Goal: Obtain resource: Obtain resource

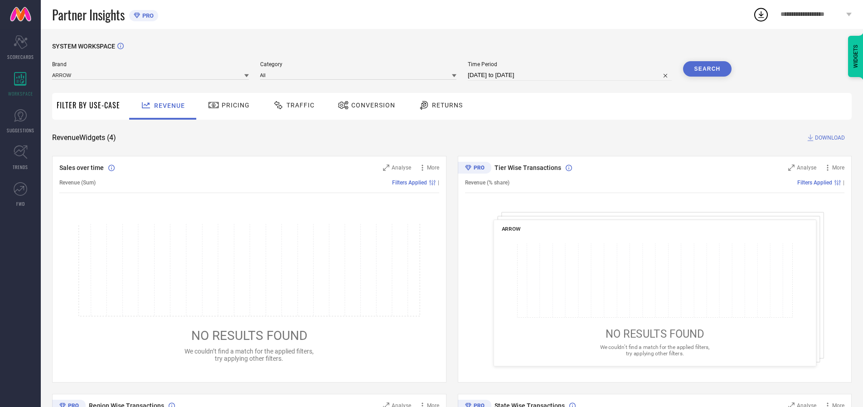
click at [292, 105] on span "Traffic" at bounding box center [301, 105] width 28 height 7
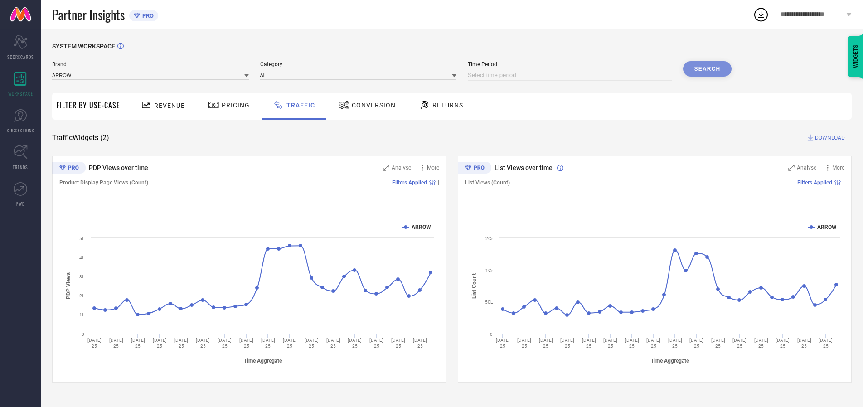
click at [571, 75] on input at bounding box center [570, 75] width 204 height 11
select select "9"
select select "2025"
select select "10"
select select "2025"
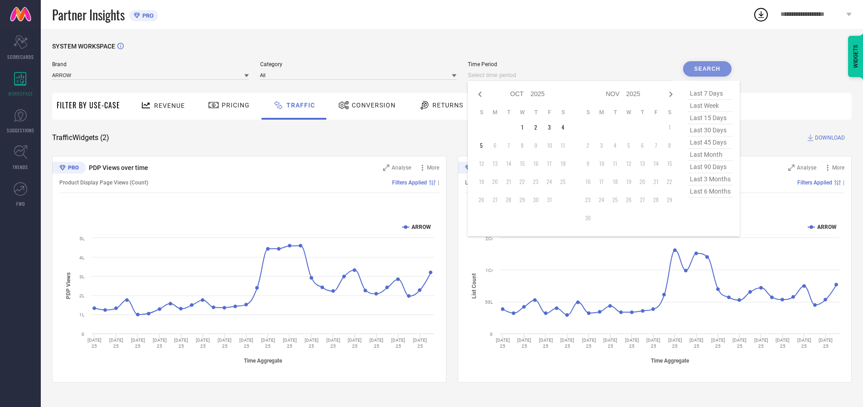
select select "8"
select select "2025"
select select "9"
select select "2025"
click at [566, 182] on td "27" at bounding box center [563, 182] width 14 height 14
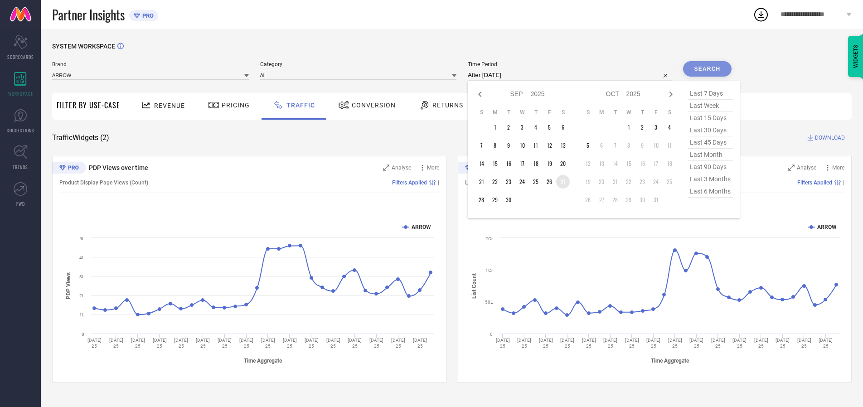
type input "[DATE] to [DATE]"
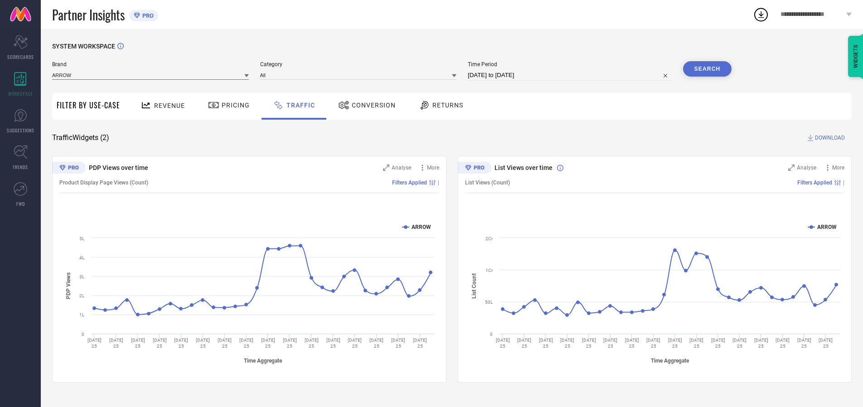
click at [151, 75] on input at bounding box center [150, 75] width 197 height 10
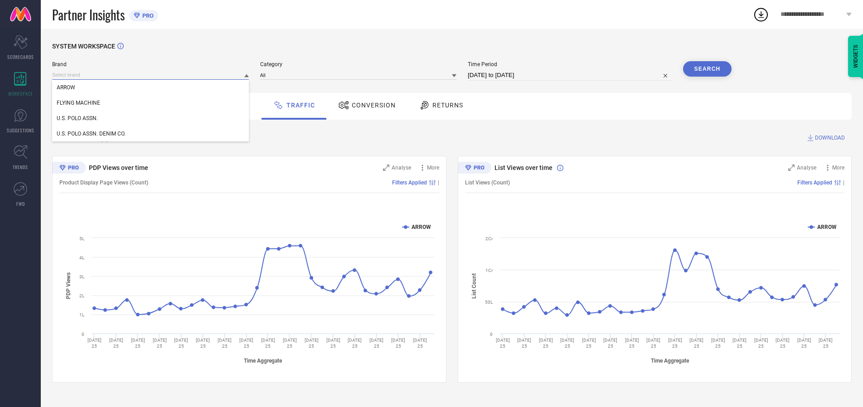
click at [151, 75] on input at bounding box center [150, 75] width 197 height 10
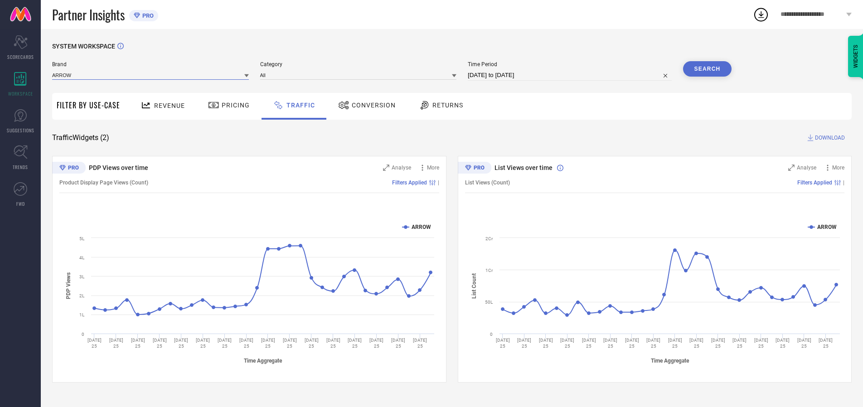
click at [151, 75] on input at bounding box center [150, 75] width 197 height 10
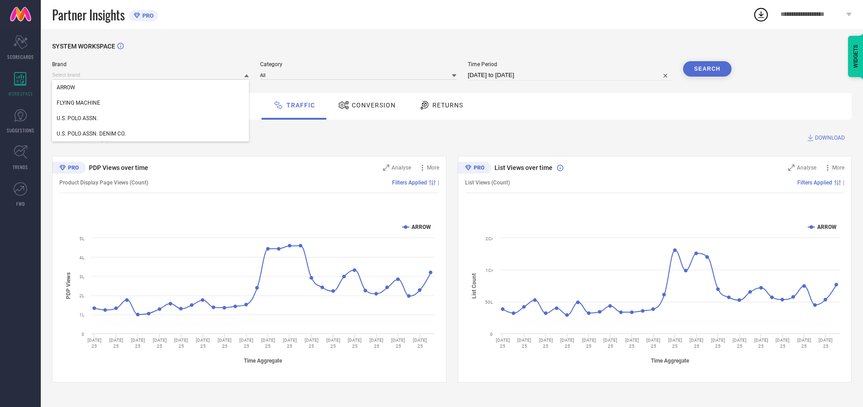
click at [151, 118] on div "U.S. POLO ASSN." at bounding box center [150, 118] width 197 height 15
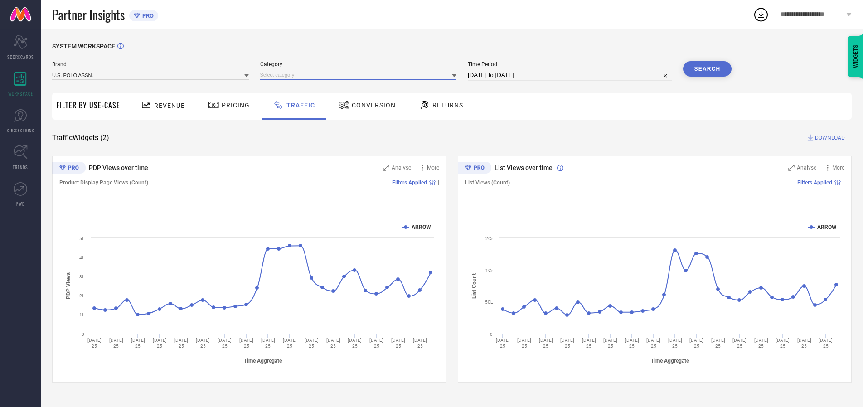
click at [360, 75] on input at bounding box center [358, 75] width 197 height 10
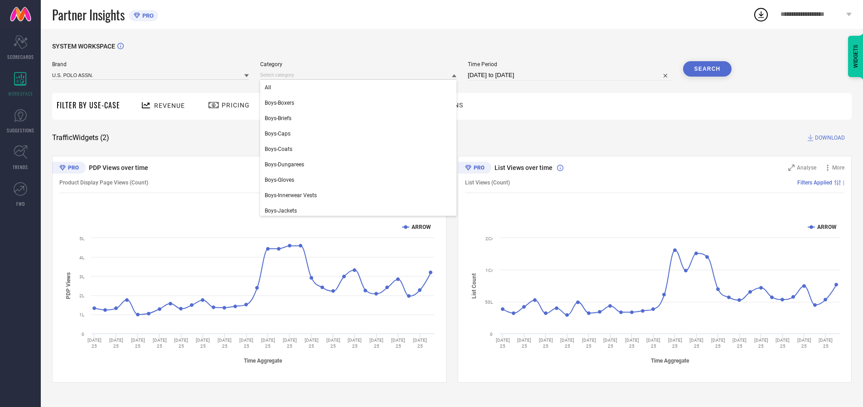
click at [360, 88] on div "All" at bounding box center [358, 87] width 197 height 15
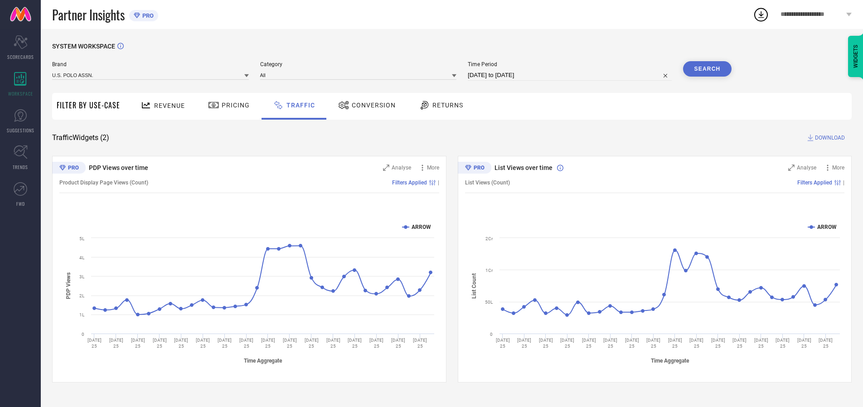
click at [707, 69] on button "Search" at bounding box center [707, 68] width 49 height 15
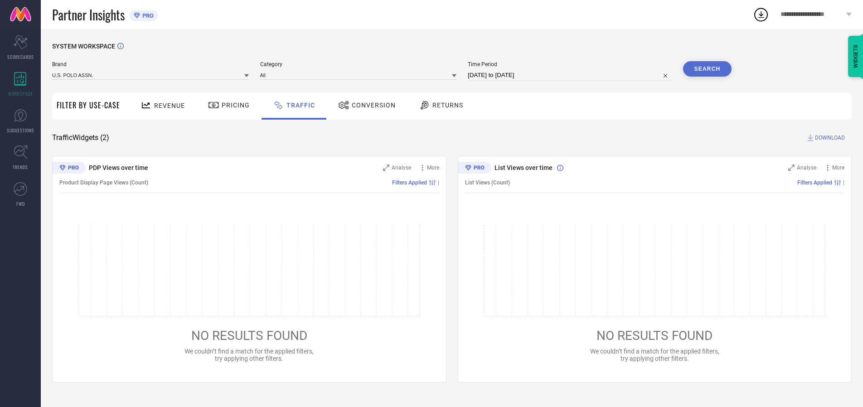
click at [829, 138] on span "DOWNLOAD" at bounding box center [830, 137] width 30 height 9
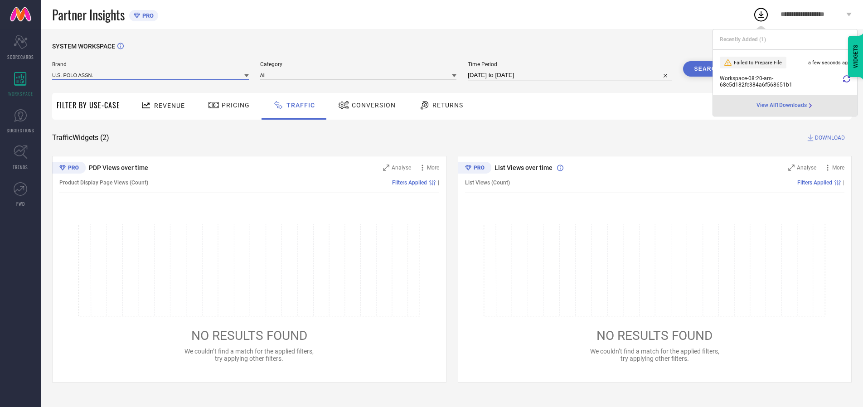
click at [151, 75] on input at bounding box center [150, 75] width 197 height 10
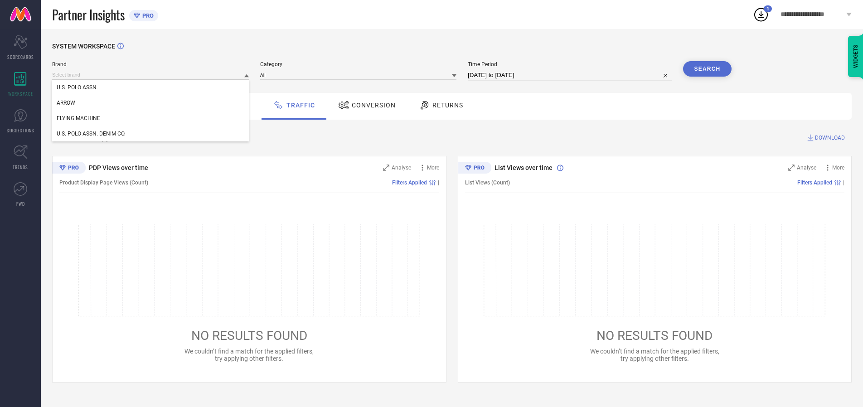
click at [151, 134] on div "U.S. POLO ASSN. DENIM CO." at bounding box center [150, 133] width 197 height 15
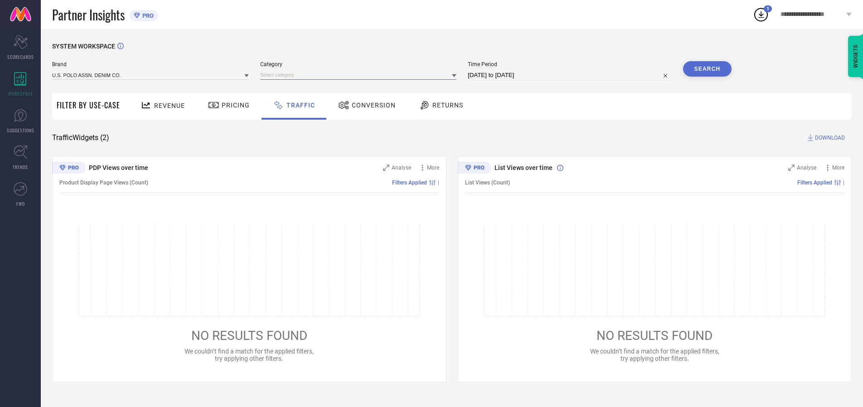
click at [360, 75] on input at bounding box center [358, 75] width 197 height 10
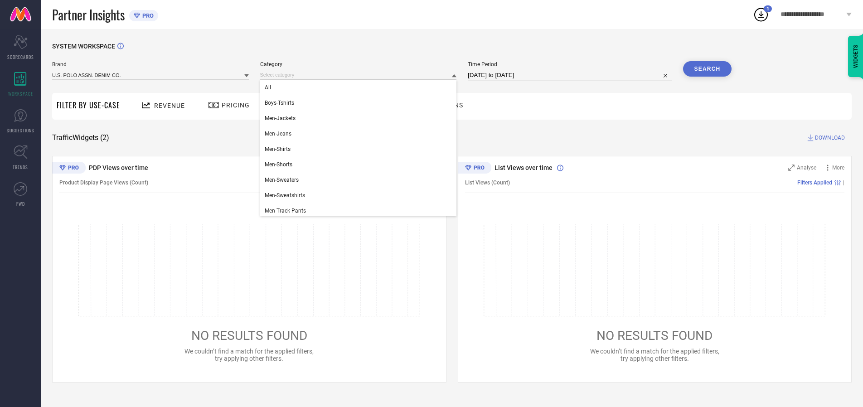
click at [360, 88] on div "All" at bounding box center [358, 87] width 197 height 15
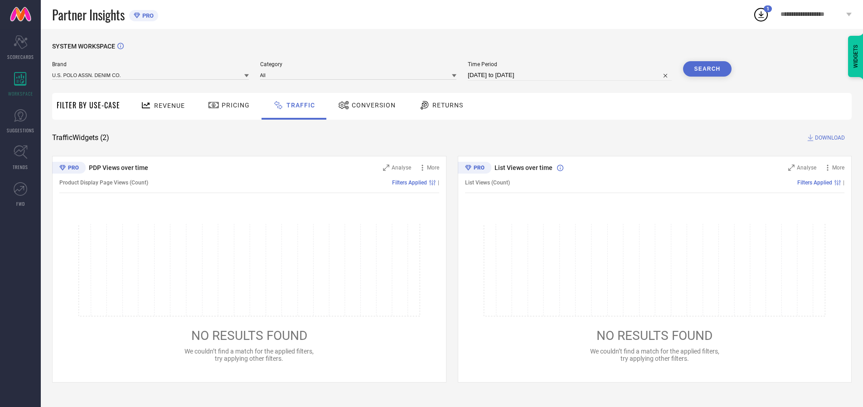
click at [707, 69] on button "Search" at bounding box center [707, 68] width 49 height 15
click at [829, 138] on span "DOWNLOAD" at bounding box center [830, 137] width 30 height 9
click at [571, 75] on input at bounding box center [570, 75] width 204 height 11
select select "9"
select select "2025"
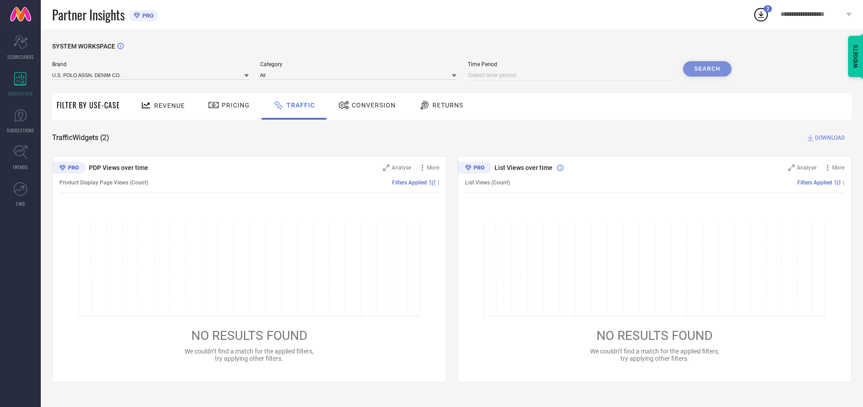
select select "10"
select select "2025"
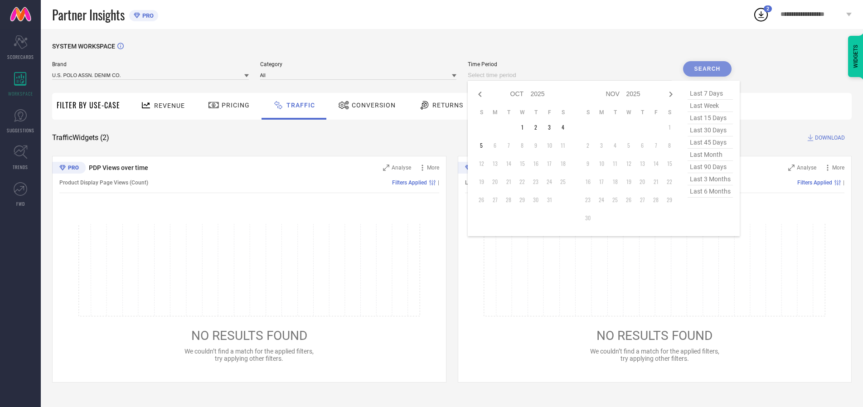
select select "8"
select select "2025"
select select "9"
select select "2025"
click at [484, 200] on td "28" at bounding box center [482, 200] width 14 height 14
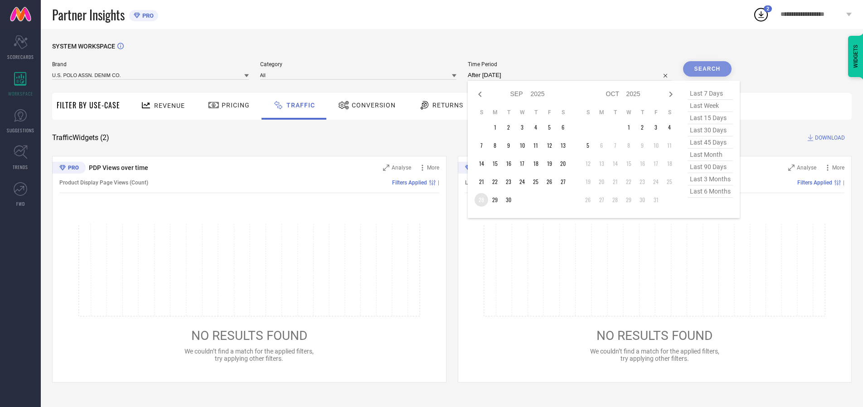
type input "[DATE] to [DATE]"
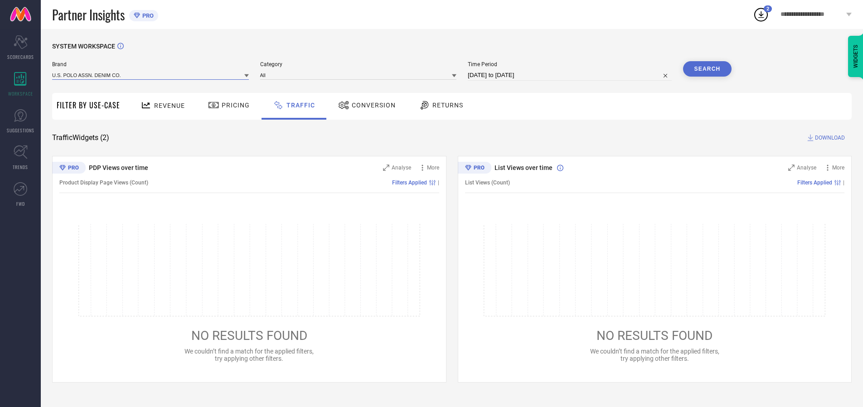
click at [151, 75] on input at bounding box center [150, 75] width 197 height 10
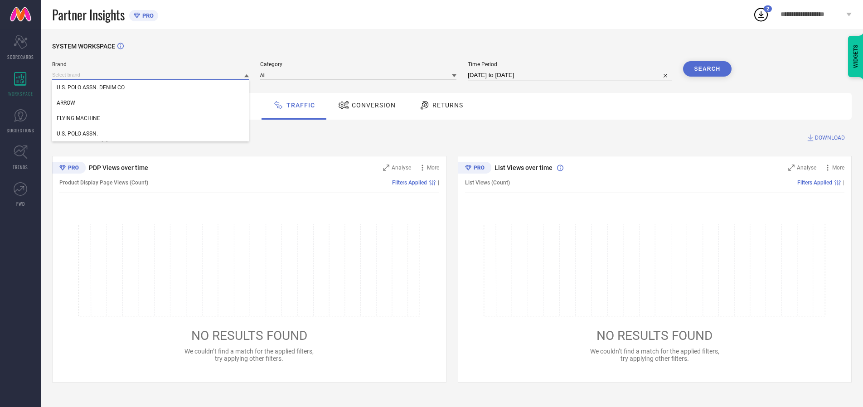
click at [151, 75] on input at bounding box center [150, 75] width 197 height 10
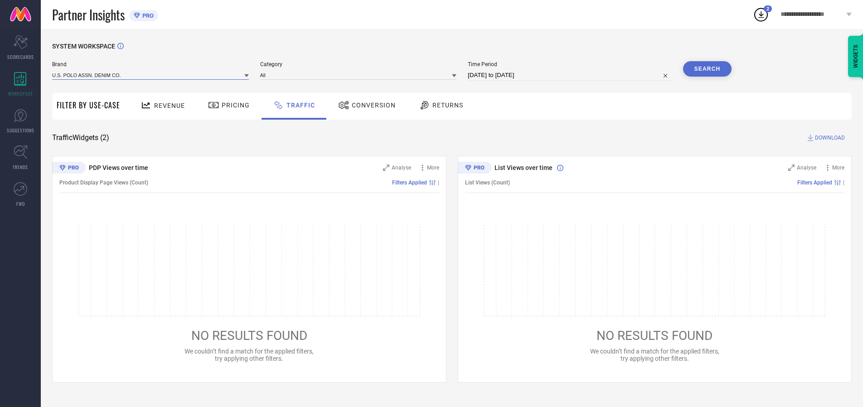
click at [151, 75] on input at bounding box center [150, 75] width 197 height 10
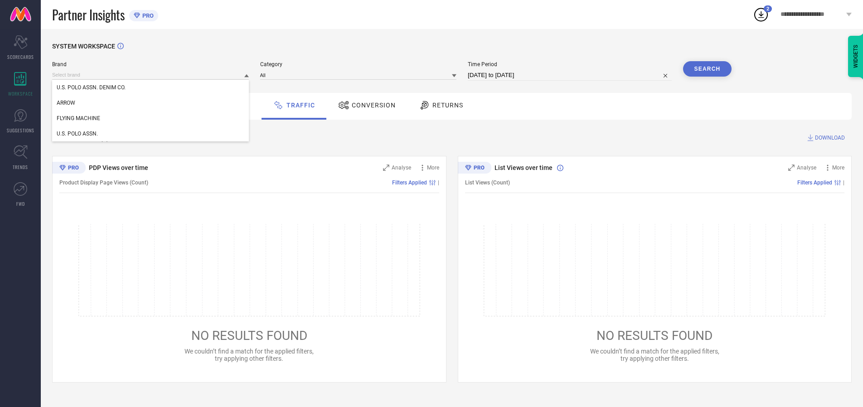
click at [151, 88] on div "U.S. POLO ASSN. DENIM CO." at bounding box center [150, 87] width 197 height 15
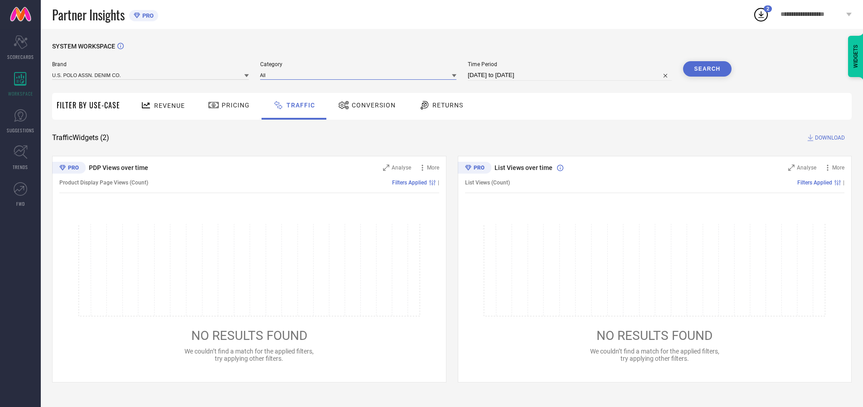
click at [360, 75] on input at bounding box center [358, 75] width 197 height 10
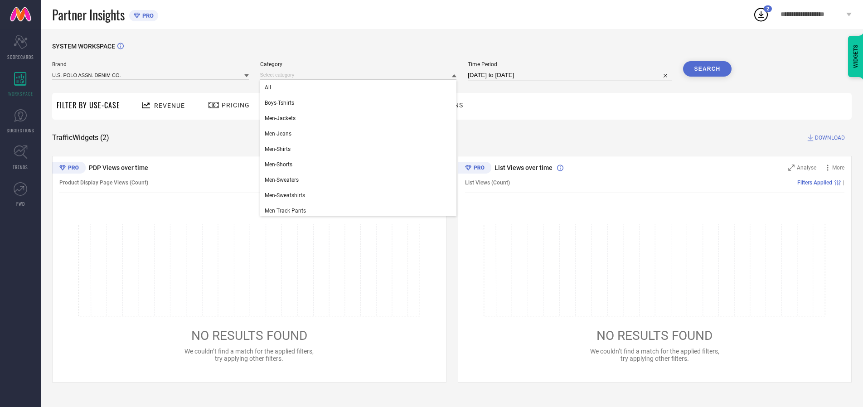
click at [360, 88] on div "All" at bounding box center [358, 87] width 197 height 15
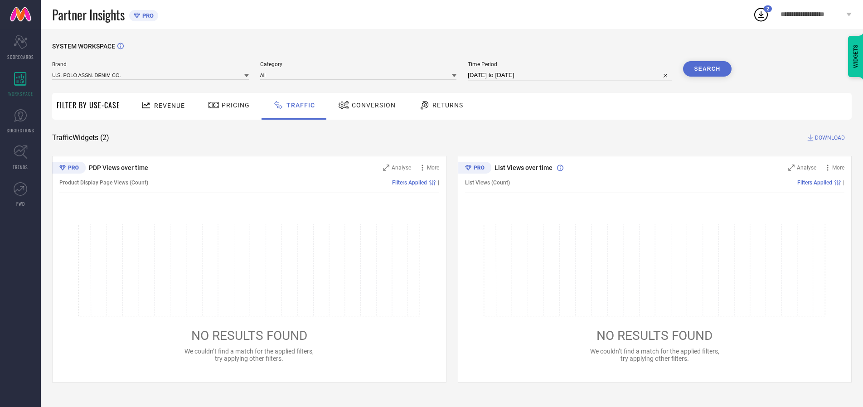
click at [707, 69] on button "Search" at bounding box center [707, 68] width 49 height 15
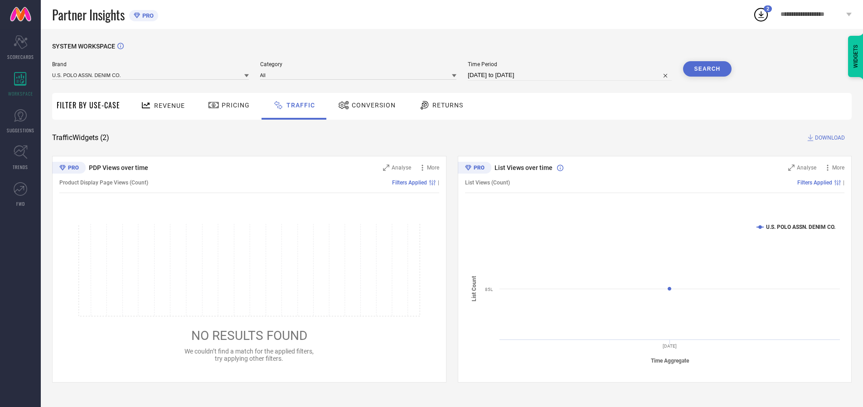
click at [829, 138] on span "DOWNLOAD" at bounding box center [830, 137] width 30 height 9
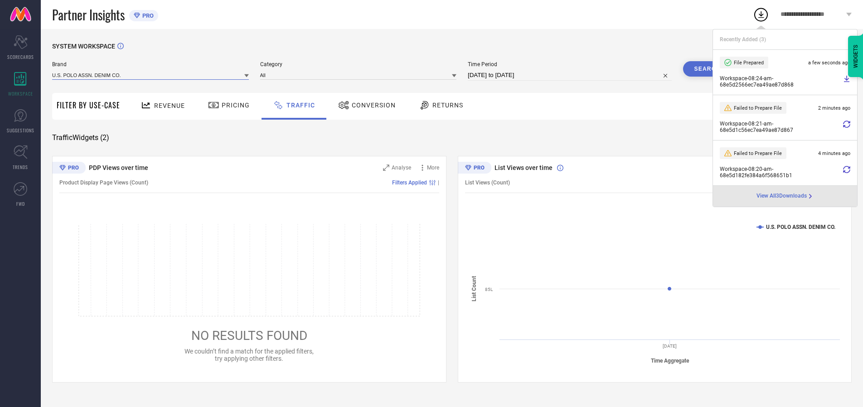
click at [151, 75] on input at bounding box center [150, 75] width 197 height 10
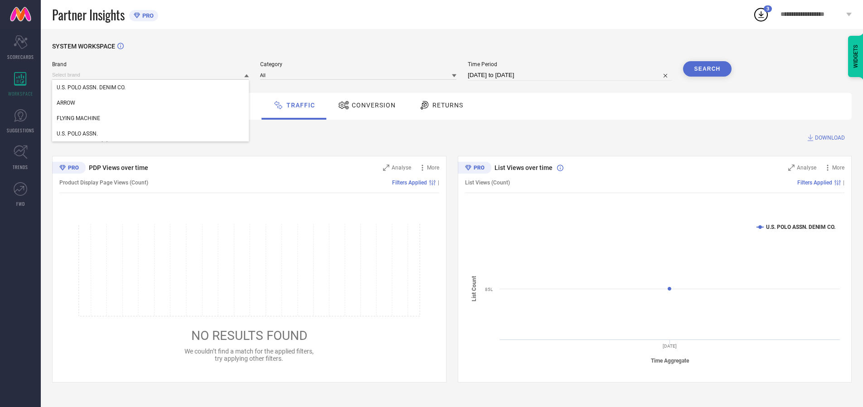
click at [151, 134] on div "U.S. POLO ASSN." at bounding box center [150, 133] width 197 height 15
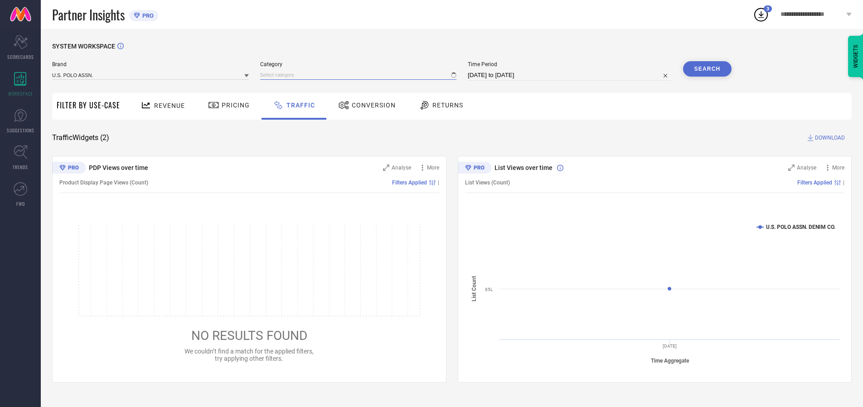
click at [360, 75] on input at bounding box center [358, 75] width 197 height 10
